Goal: Check status: Check status

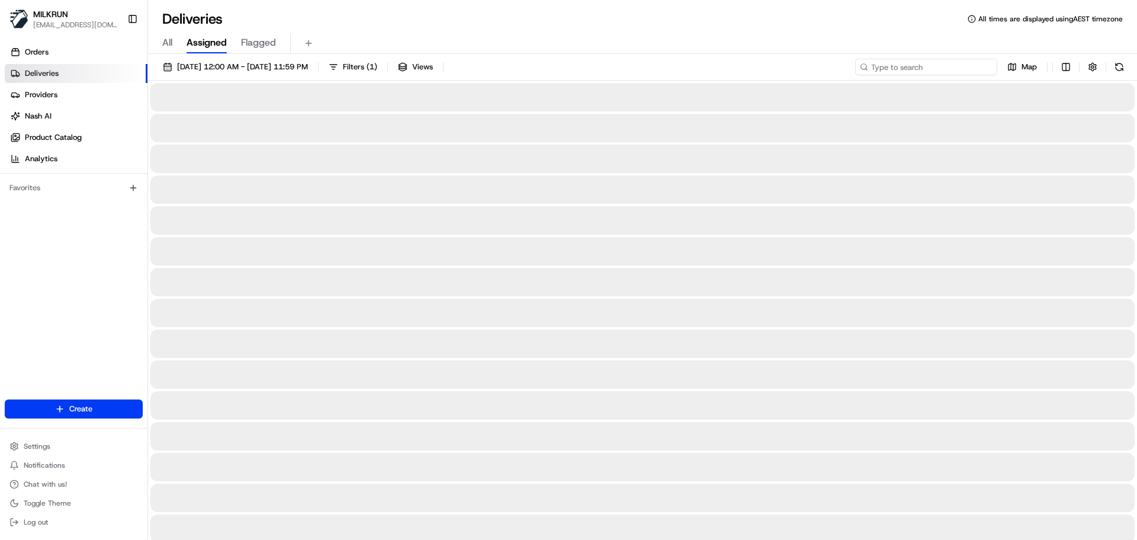
drag, startPoint x: 918, startPoint y: 64, endPoint x: 915, endPoint y: 69, distance: 6.4
click at [918, 65] on input at bounding box center [926, 67] width 142 height 17
paste input "Clare Tauhinu"
click at [873, 66] on input "Clare Tauhinu" at bounding box center [926, 67] width 142 height 17
type input "Clare Tauhinu"
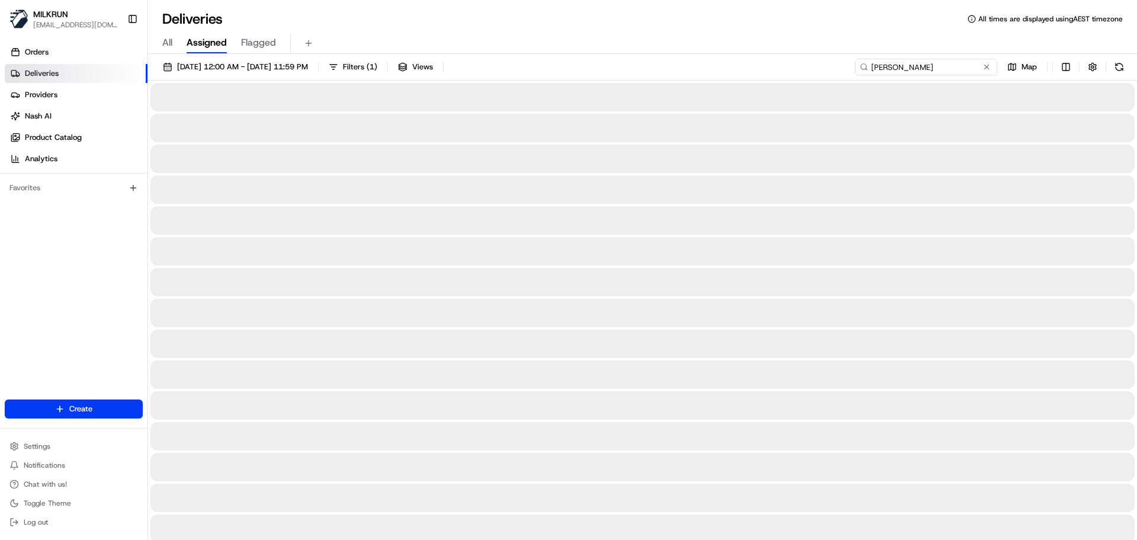
click at [927, 66] on input "Clare Tauhinu" at bounding box center [926, 67] width 142 height 17
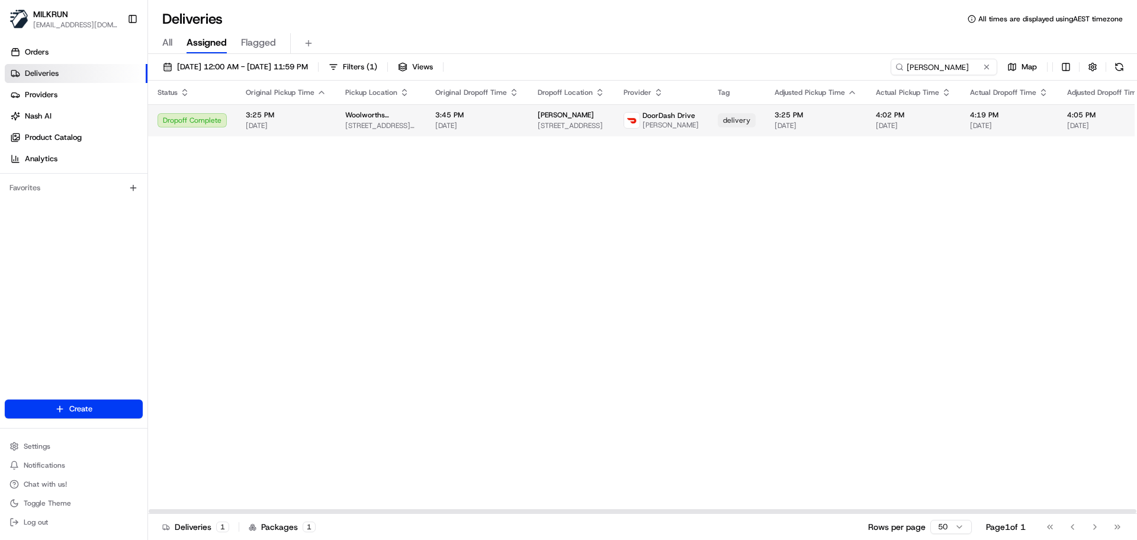
click at [502, 119] on span "3:45 PM" at bounding box center [477, 114] width 84 height 9
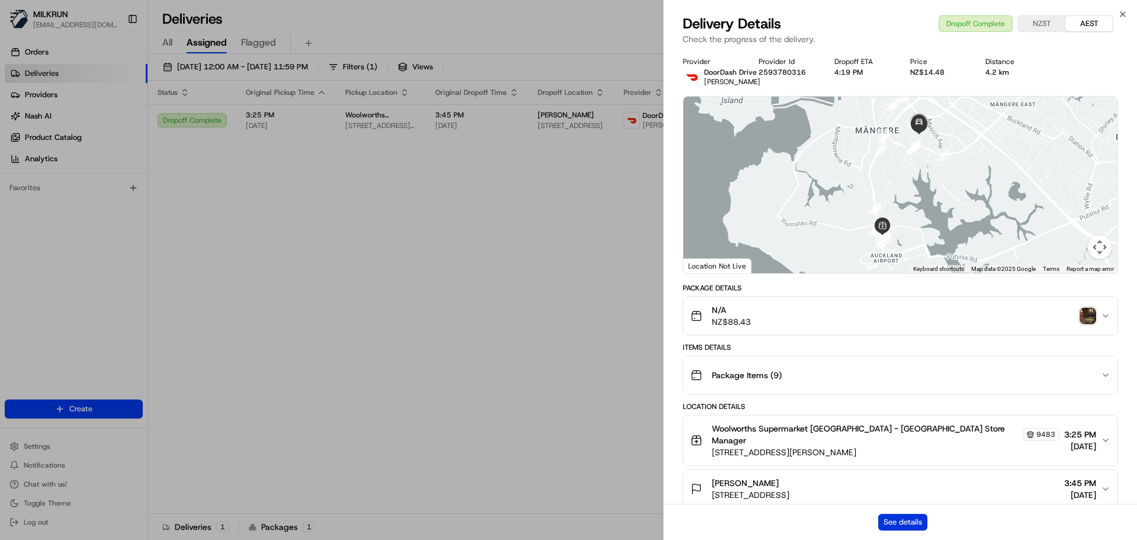
click at [890, 518] on button "See details" at bounding box center [902, 522] width 49 height 17
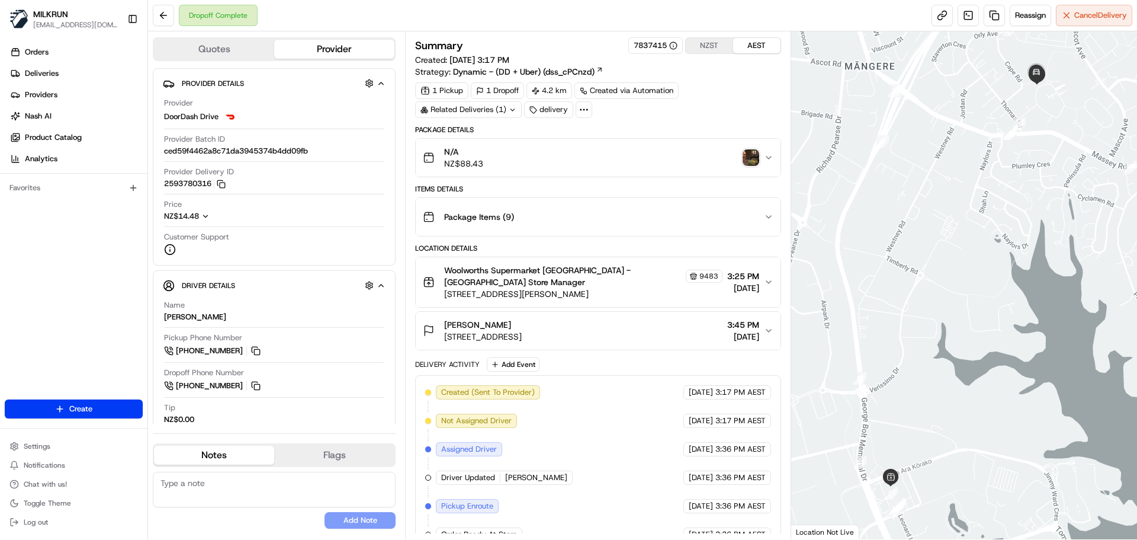
click at [474, 109] on div "Related Deliveries (1)" at bounding box center [468, 109] width 107 height 17
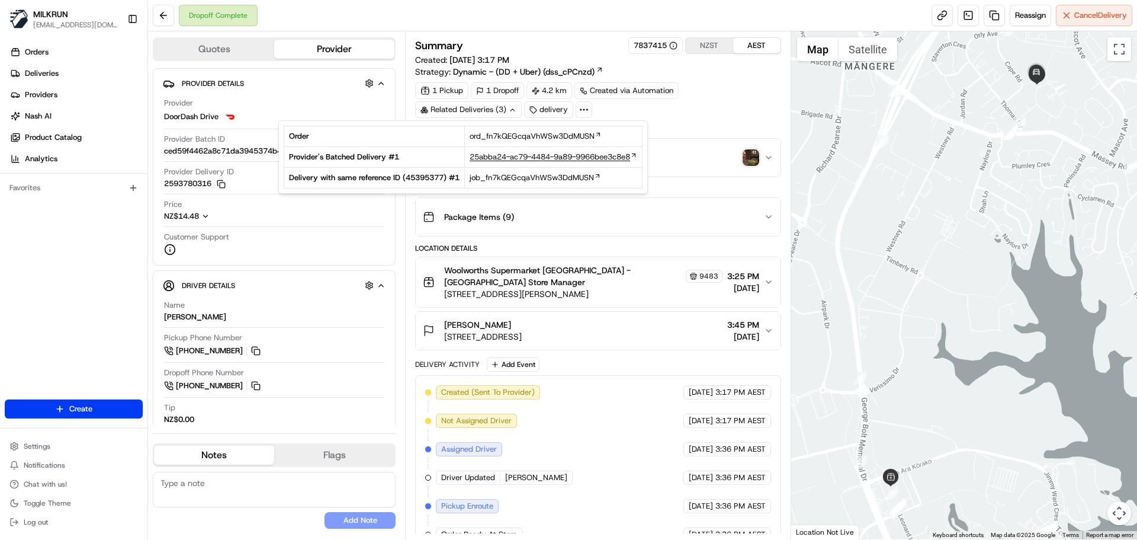
click at [501, 155] on span "25abba24-ac79-4484-9a89-9966bee3c8e8" at bounding box center [550, 157] width 161 height 11
